Goal: Task Accomplishment & Management: Use online tool/utility

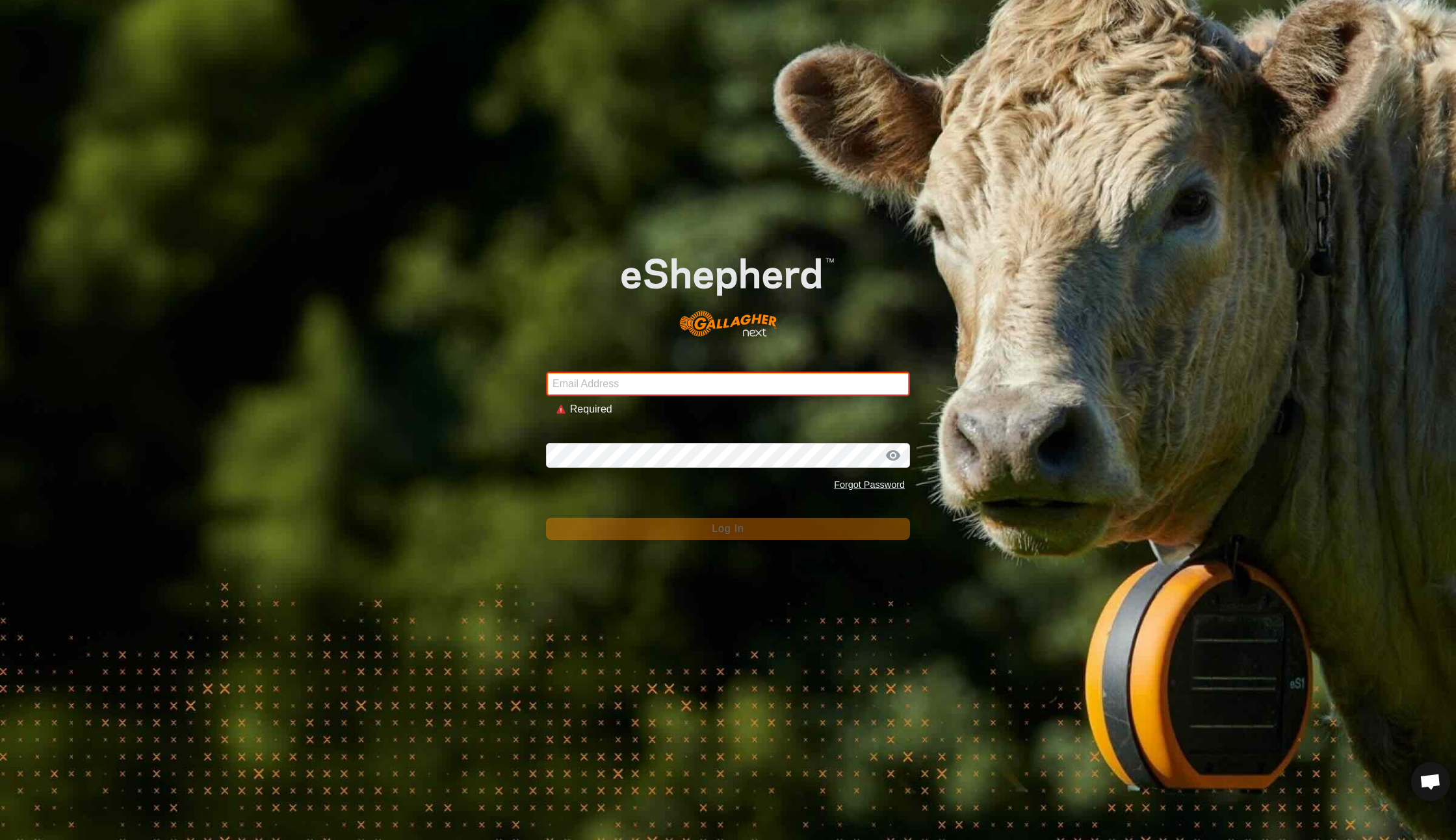
type input "[EMAIL_ADDRESS][DOMAIN_NAME]"
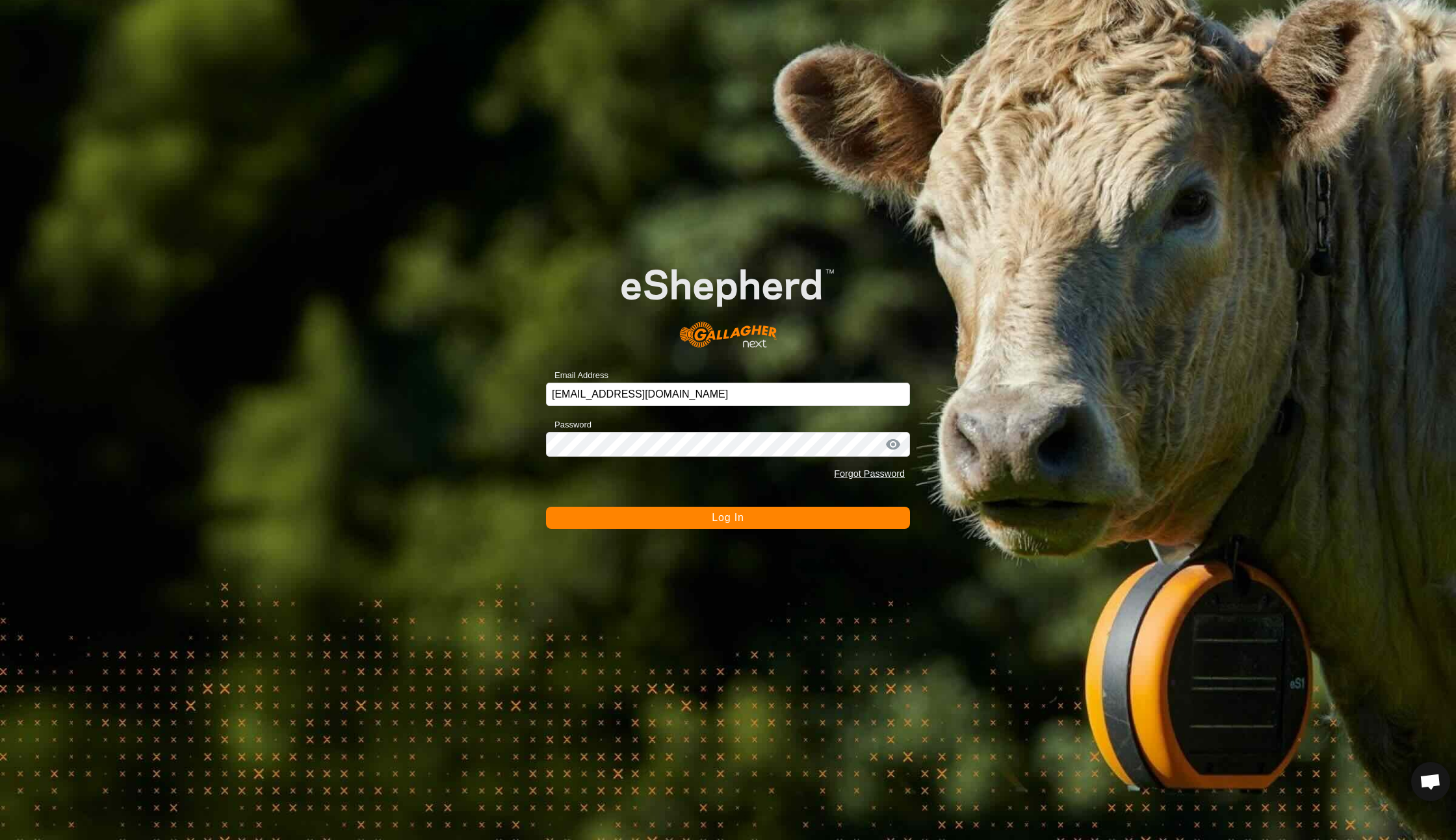
click at [715, 526] on button "Log In" at bounding box center [728, 518] width 364 height 22
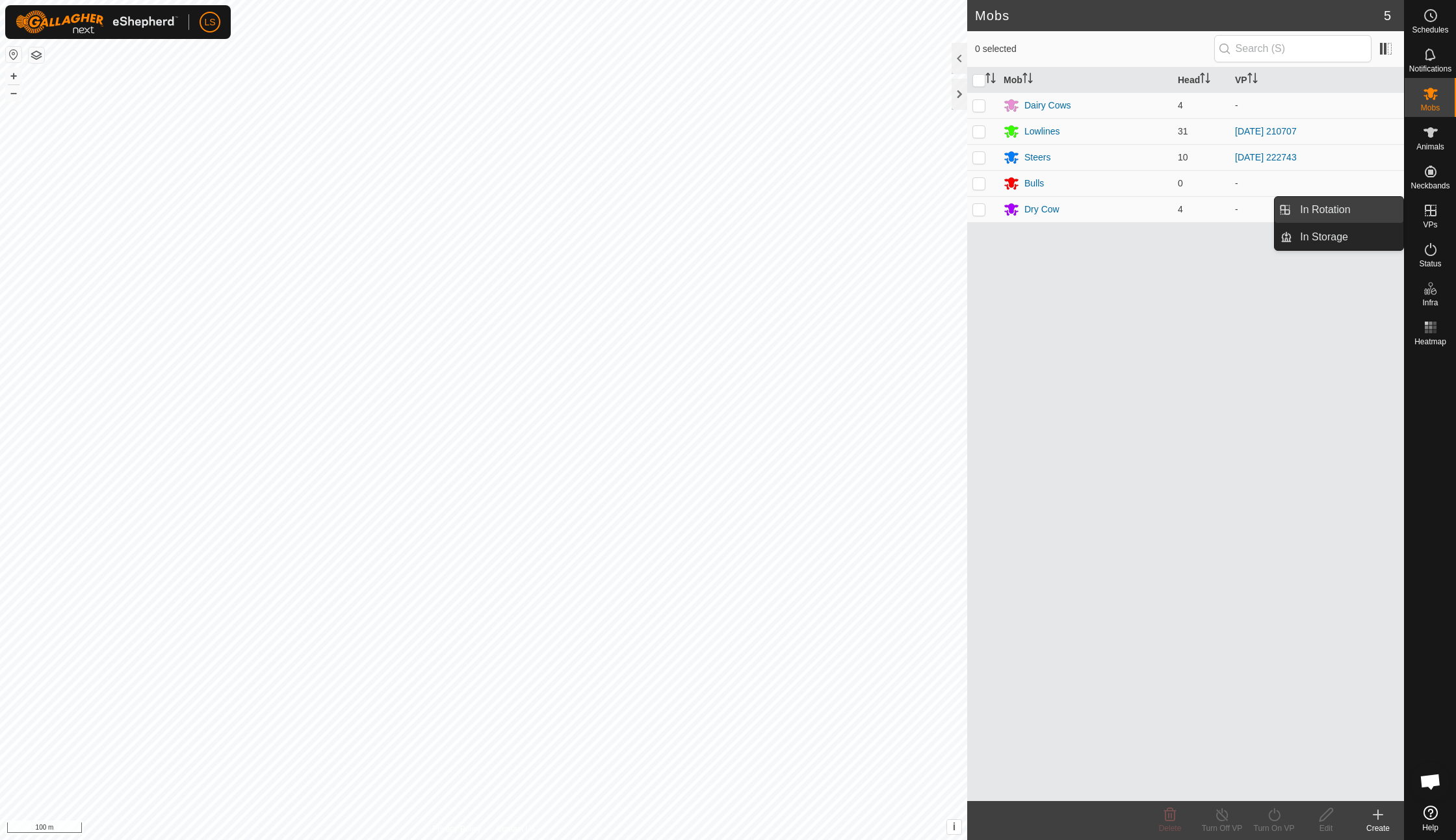
click at [1386, 210] on link "In Rotation" at bounding box center [1348, 209] width 111 height 26
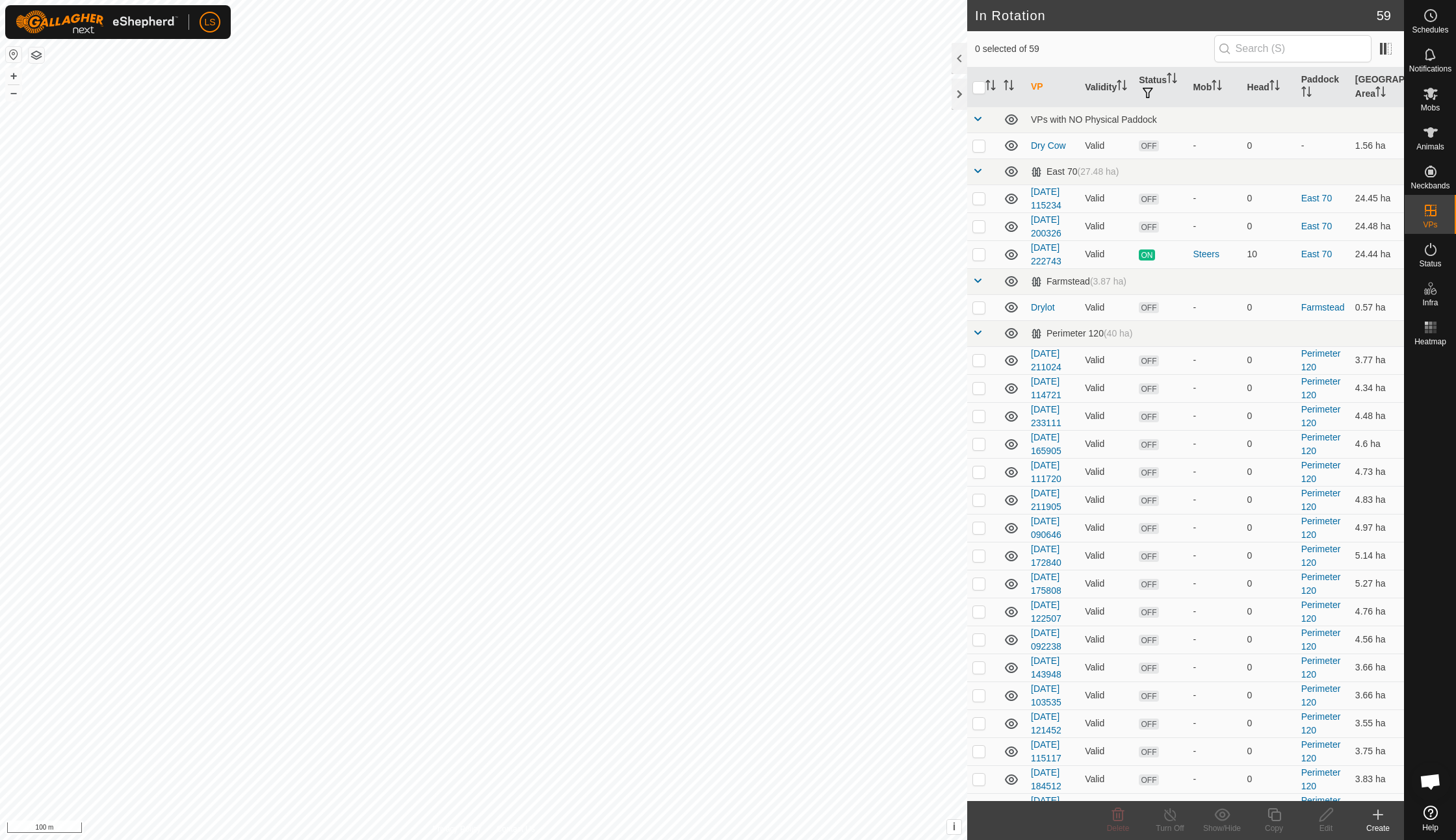
click at [1386, 212] on td "24.48 ha" at bounding box center [1377, 226] width 54 height 28
click at [16, 73] on button "+" at bounding box center [13, 76] width 16 height 16
click at [14, 73] on button "+" at bounding box center [13, 76] width 16 height 16
click at [14, 91] on button "–" at bounding box center [13, 93] width 16 height 16
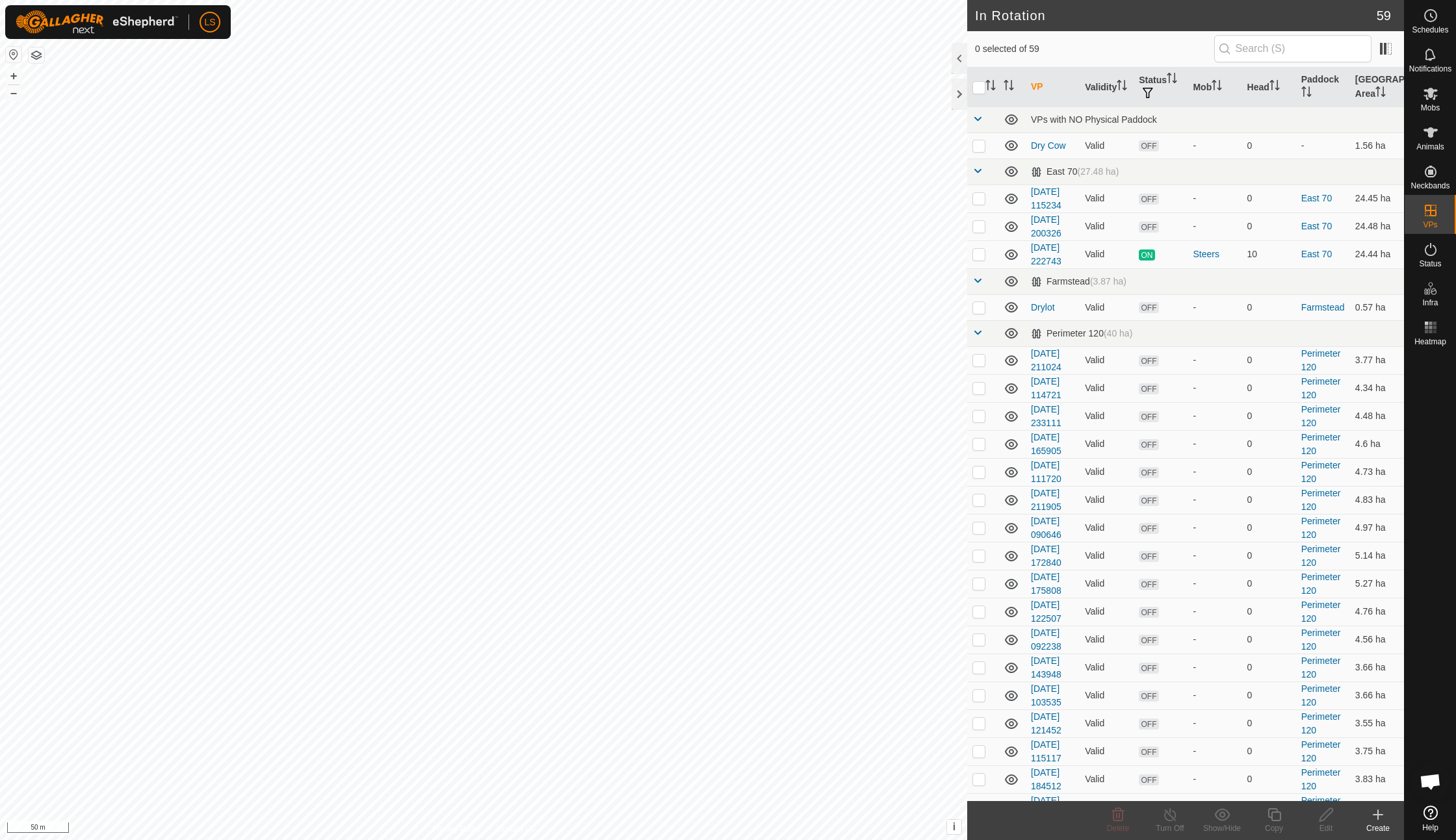
click at [1380, 817] on icon at bounding box center [1377, 815] width 16 height 16
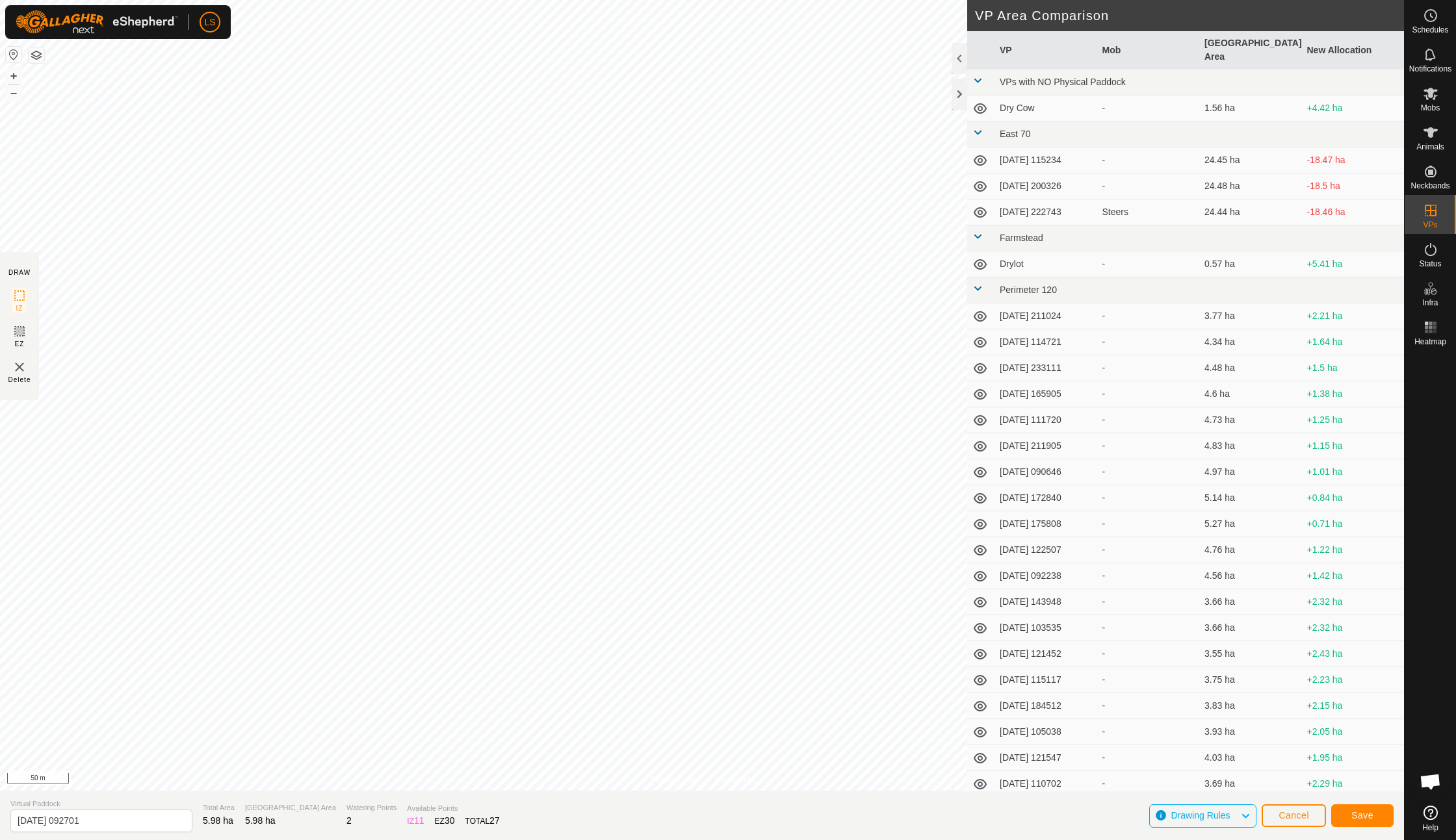
click at [1370, 814] on span "Save" at bounding box center [1362, 815] width 22 height 10
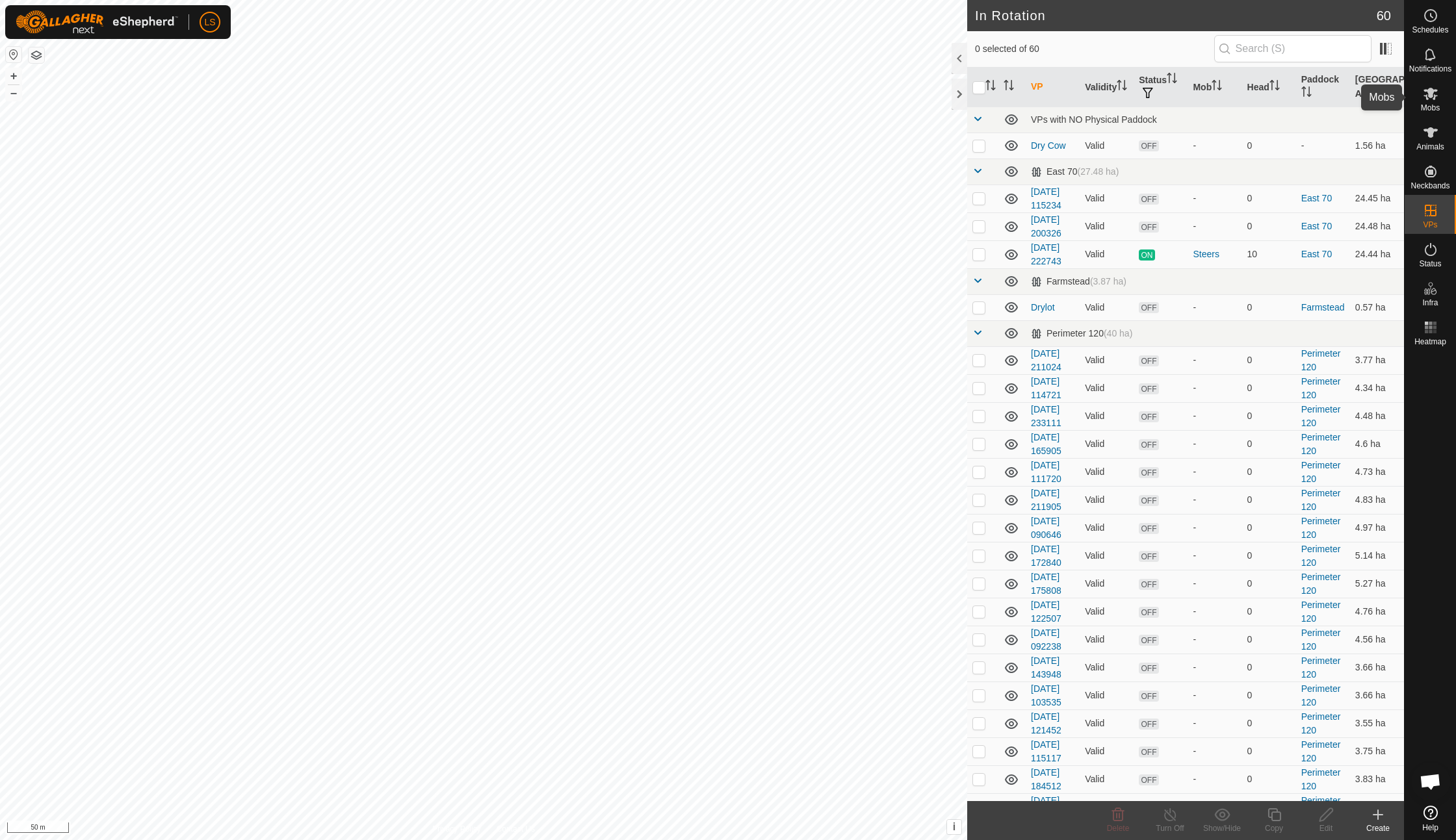
click at [1431, 91] on icon at bounding box center [1430, 93] width 14 height 13
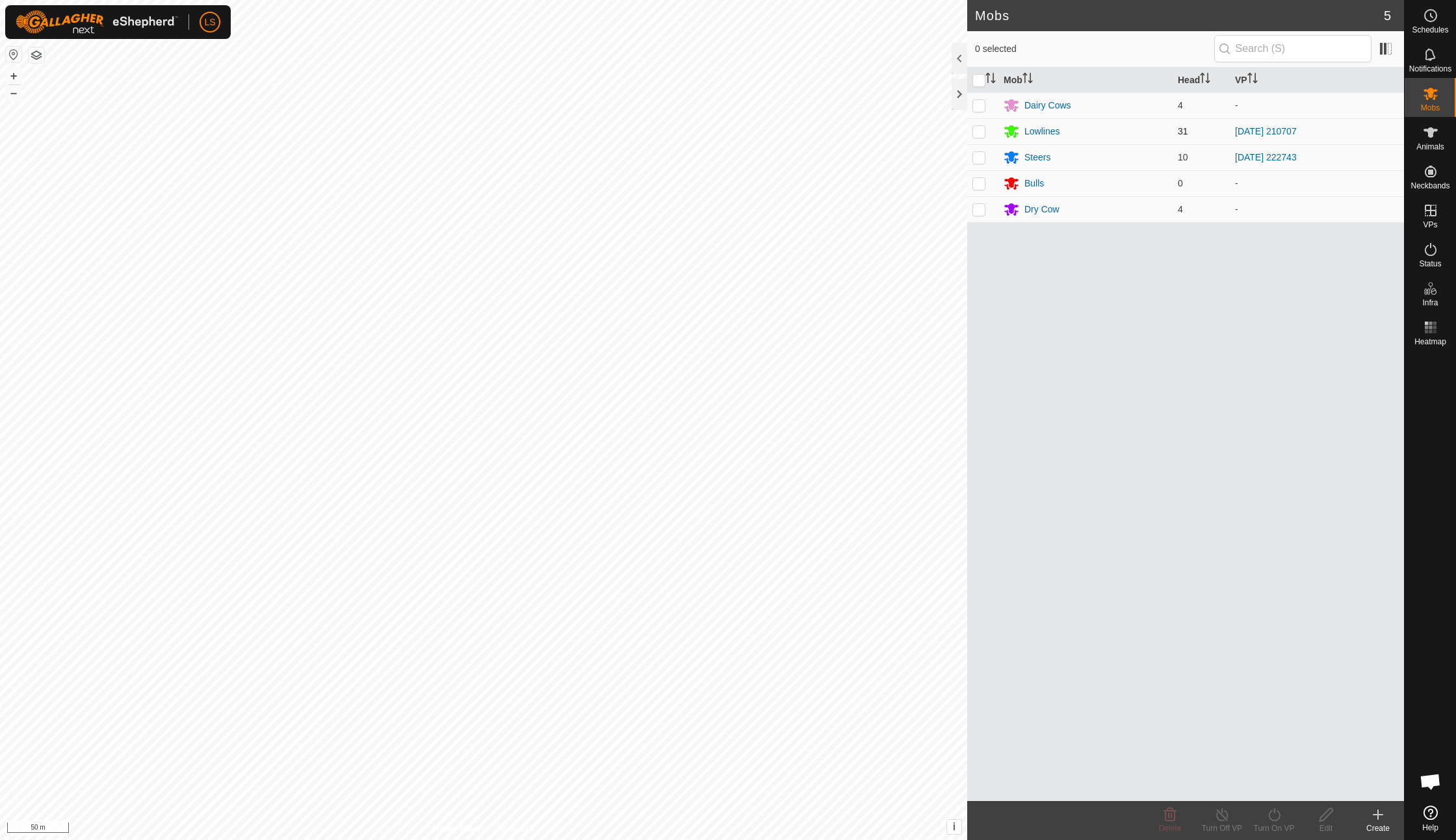
click at [983, 128] on p-checkbox at bounding box center [979, 132] width 13 height 10
checkbox input "true"
click at [1282, 819] on icon at bounding box center [1274, 815] width 16 height 16
click at [1283, 785] on link "Now" at bounding box center [1313, 785] width 129 height 26
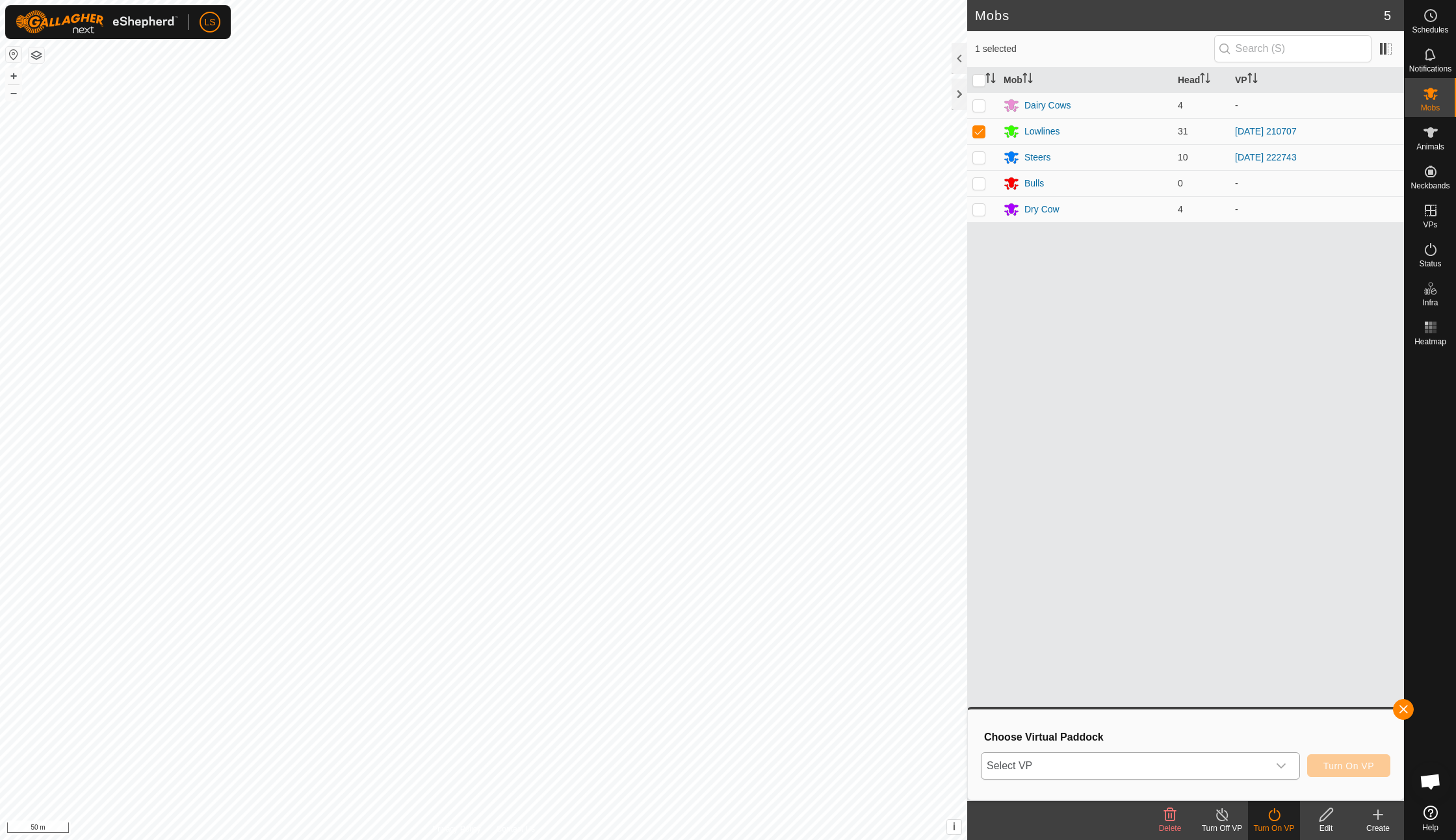
click at [1283, 758] on div "dropdown trigger" at bounding box center [1281, 766] width 26 height 26
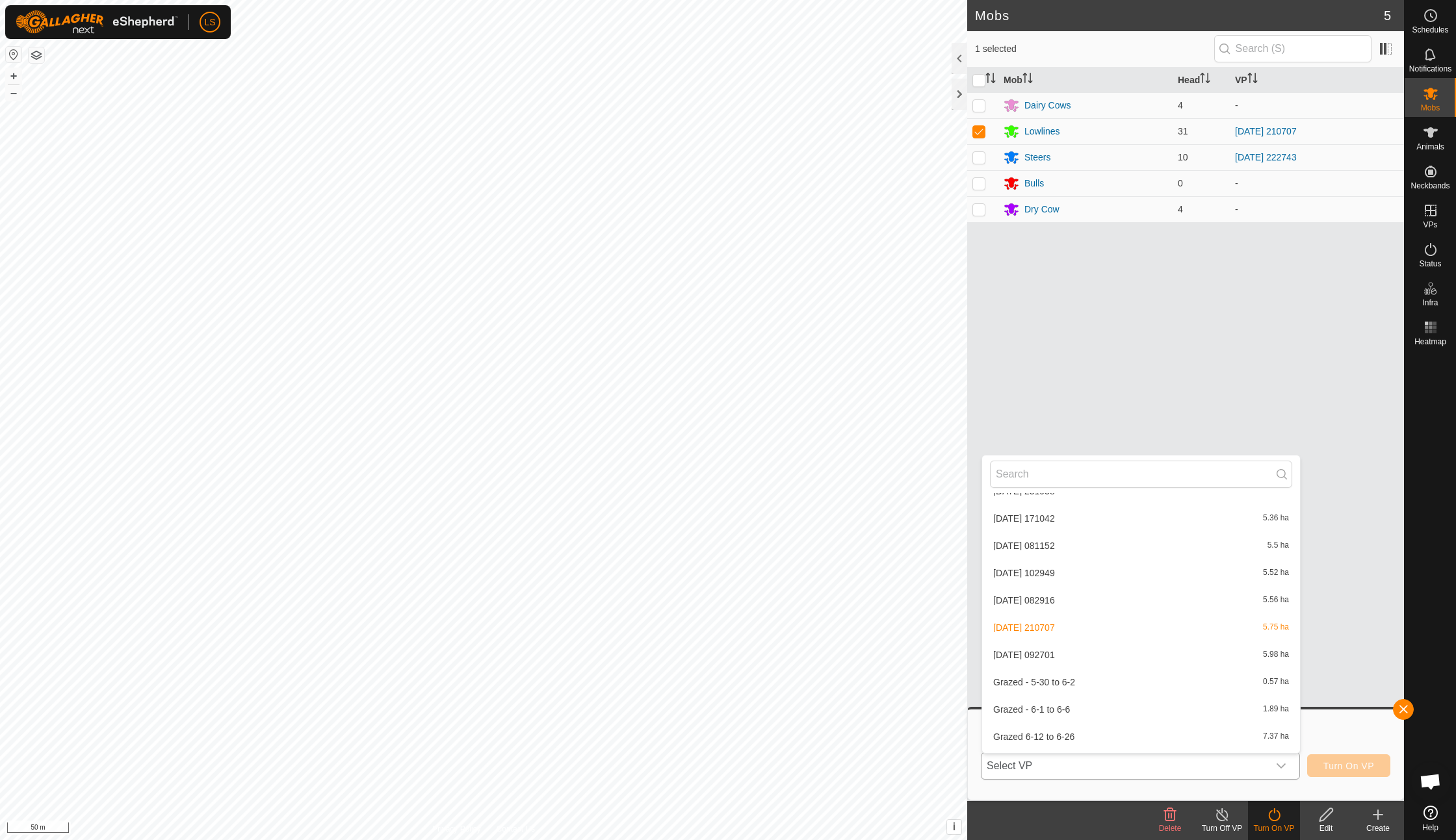
scroll to position [1259, 0]
click at [1140, 637] on li "[DATE] 092701 5.98 ha" at bounding box center [1141, 649] width 318 height 26
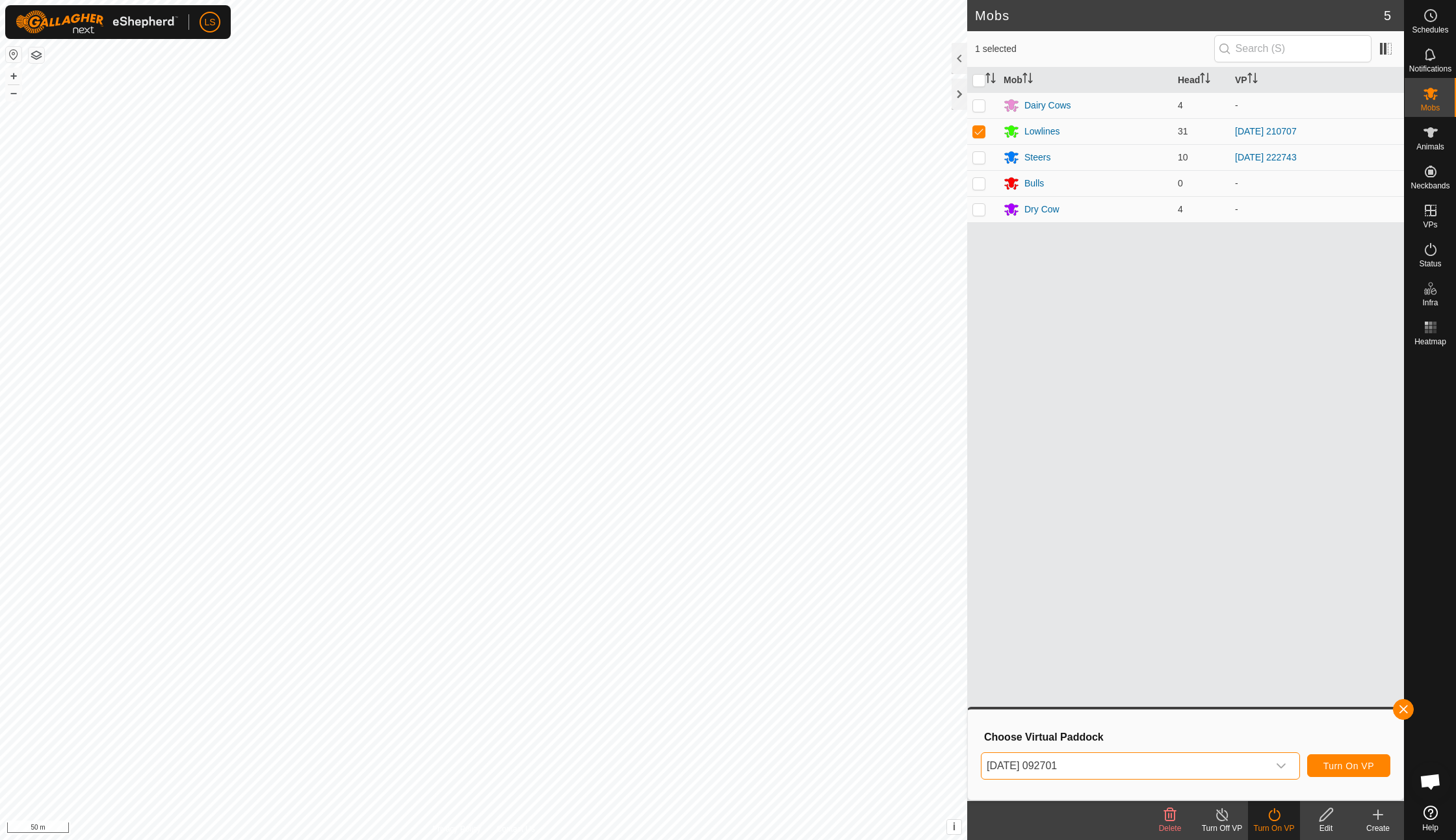
click at [1342, 764] on span "Turn On VP" at bounding box center [1349, 766] width 51 height 10
